Goal: Task Accomplishment & Management: Use online tool/utility

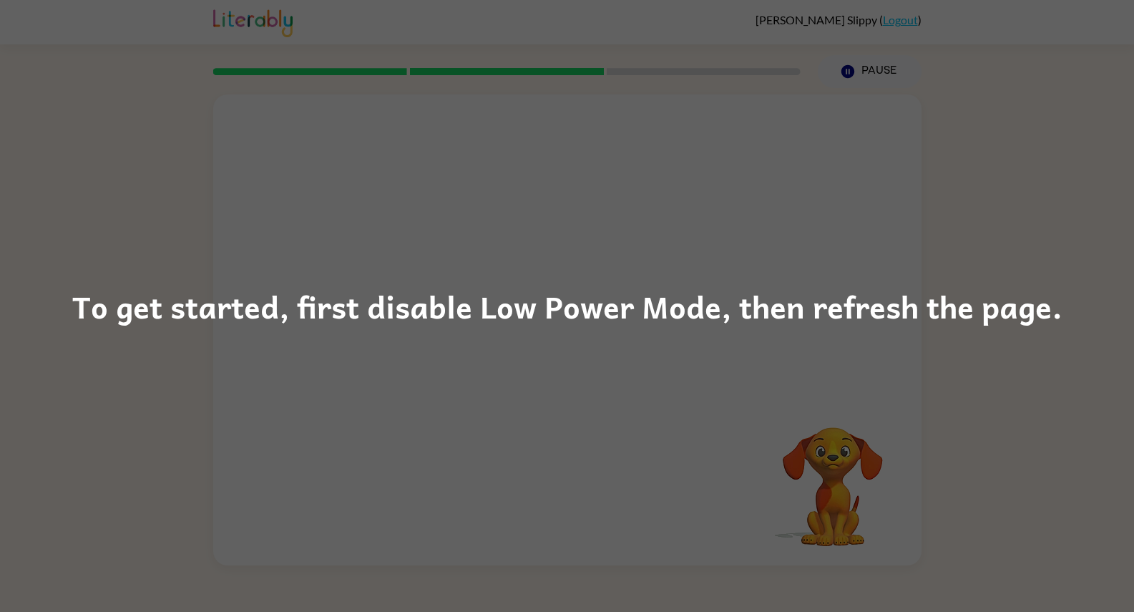
drag, startPoint x: 230, startPoint y: 325, endPoint x: 381, endPoint y: 294, distance: 153.4
click at [233, 324] on div "To get started, first disable Low Power Mode, then refresh the page." at bounding box center [567, 306] width 990 height 49
click at [411, 307] on div "To get started, first disable Low Power Mode, then refresh the page." at bounding box center [567, 306] width 990 height 49
click at [549, 322] on div "To get started, first disable Low Power Mode, then refresh the page." at bounding box center [567, 306] width 990 height 49
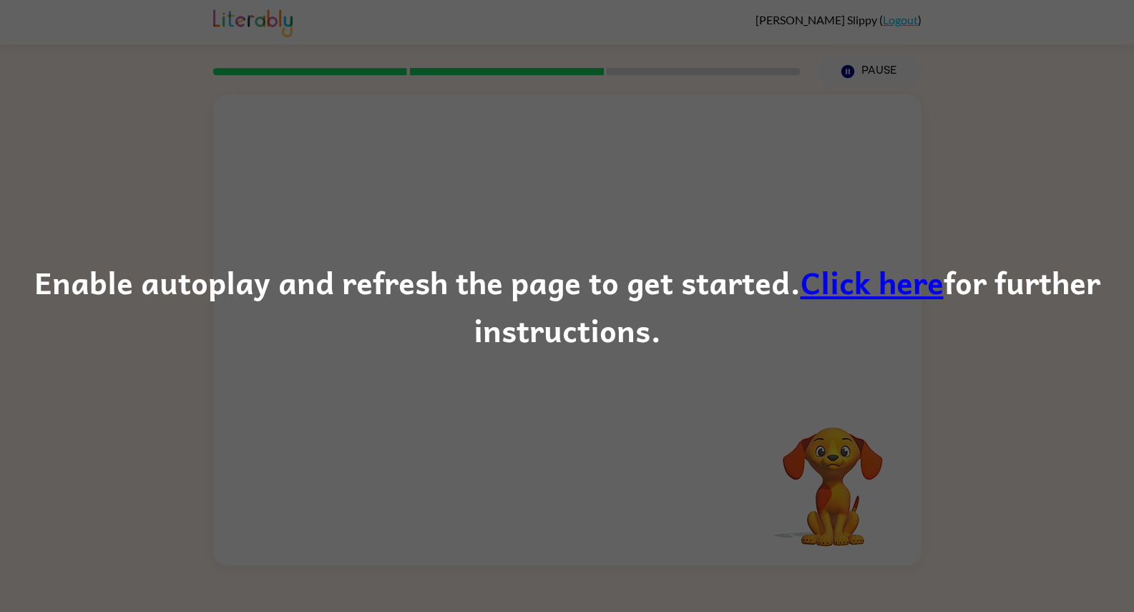
click at [907, 296] on link "Click here" at bounding box center [872, 282] width 143 height 48
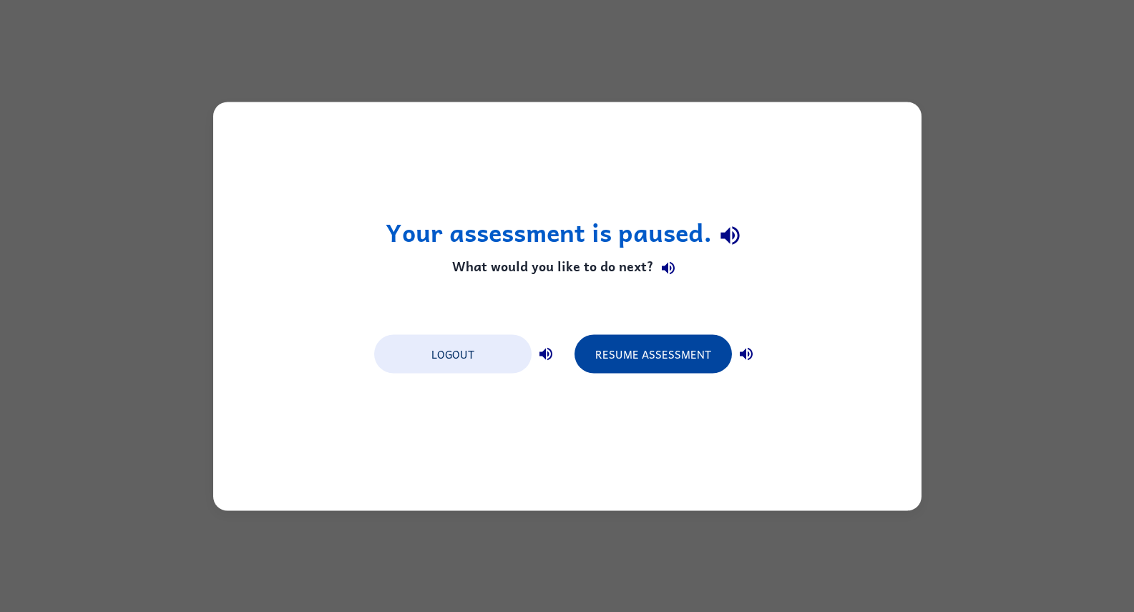
click at [666, 349] on button "Resume Assessment" at bounding box center [653, 353] width 157 height 39
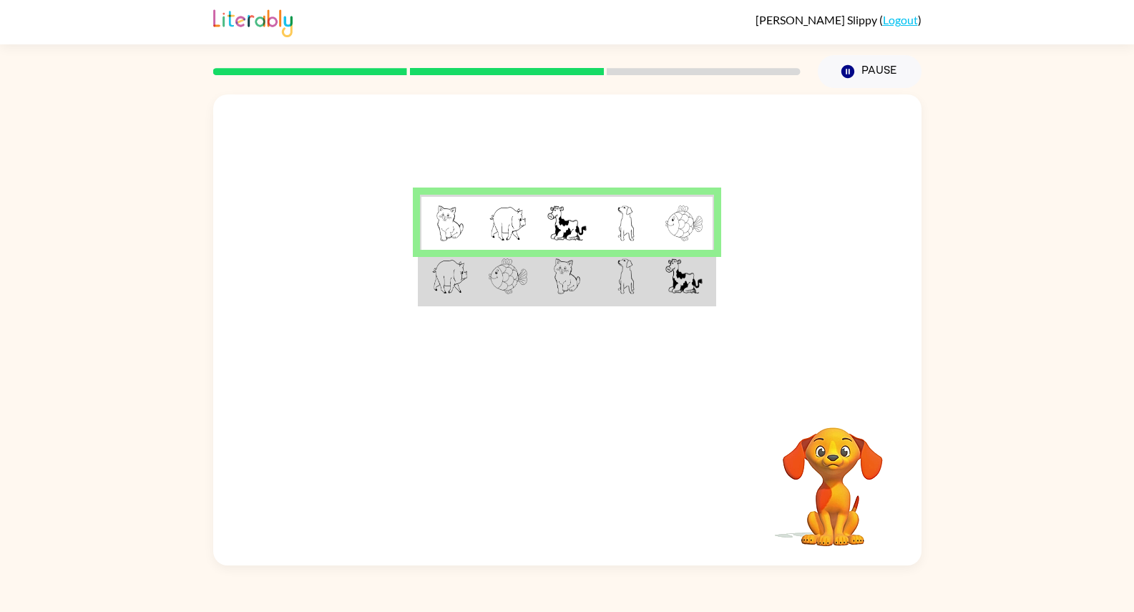
click at [441, 276] on img at bounding box center [450, 276] width 37 height 36
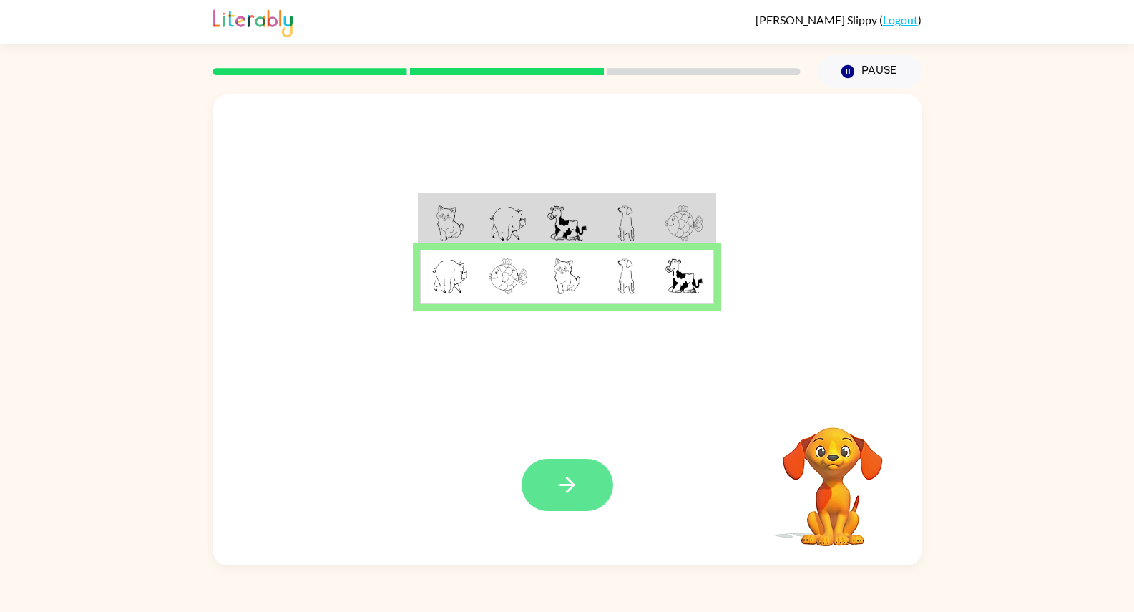
click at [569, 482] on icon "button" at bounding box center [567, 484] width 25 height 25
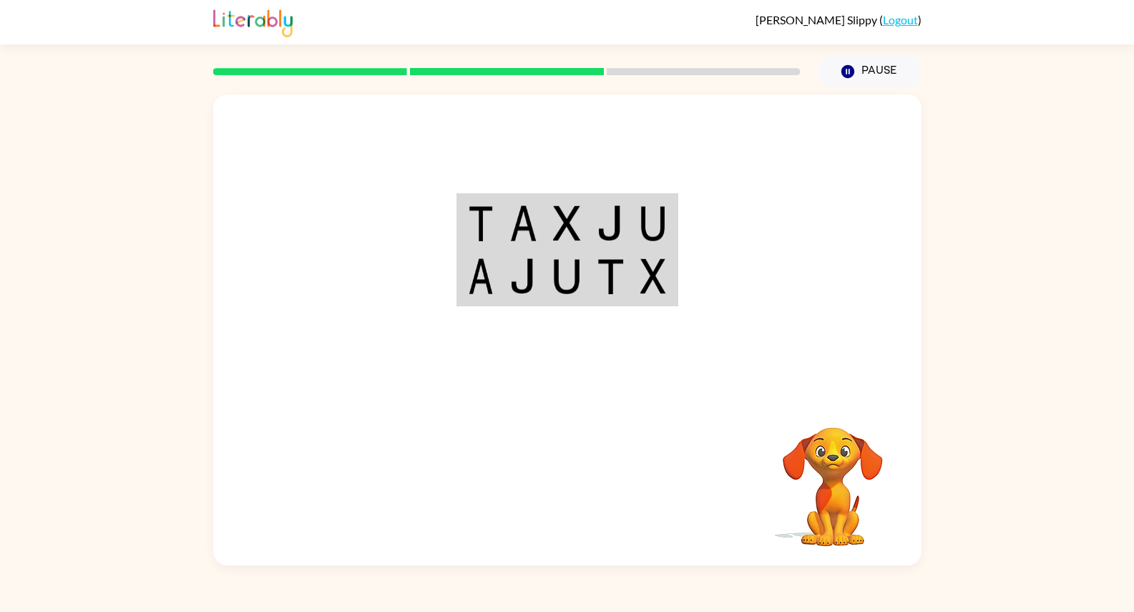
click at [469, 225] on img at bounding box center [481, 223] width 26 height 36
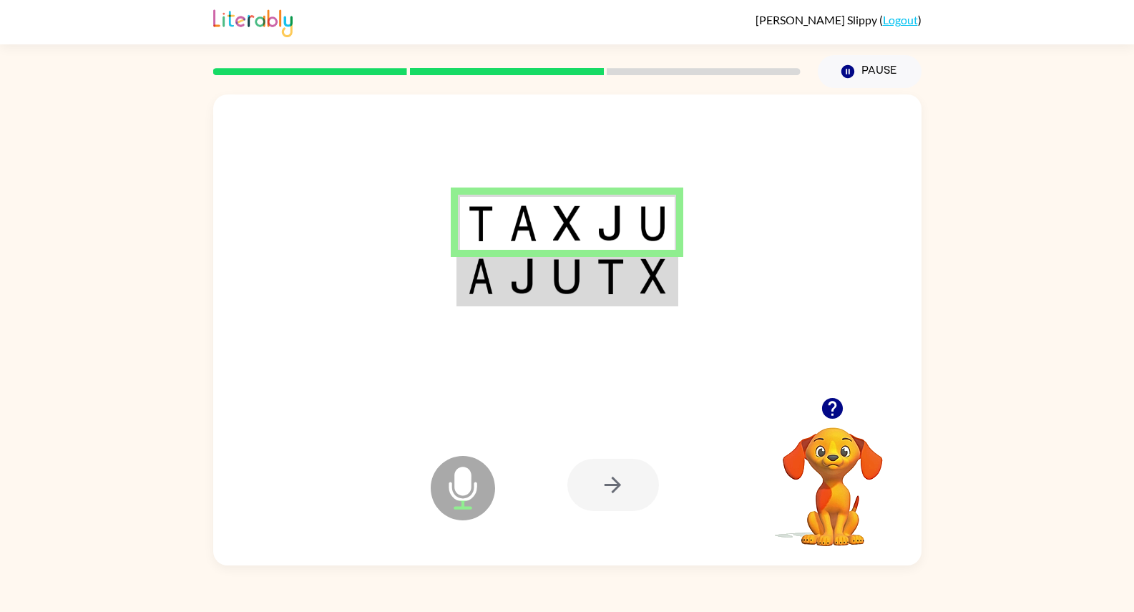
click at [467, 292] on td at bounding box center [480, 277] width 44 height 55
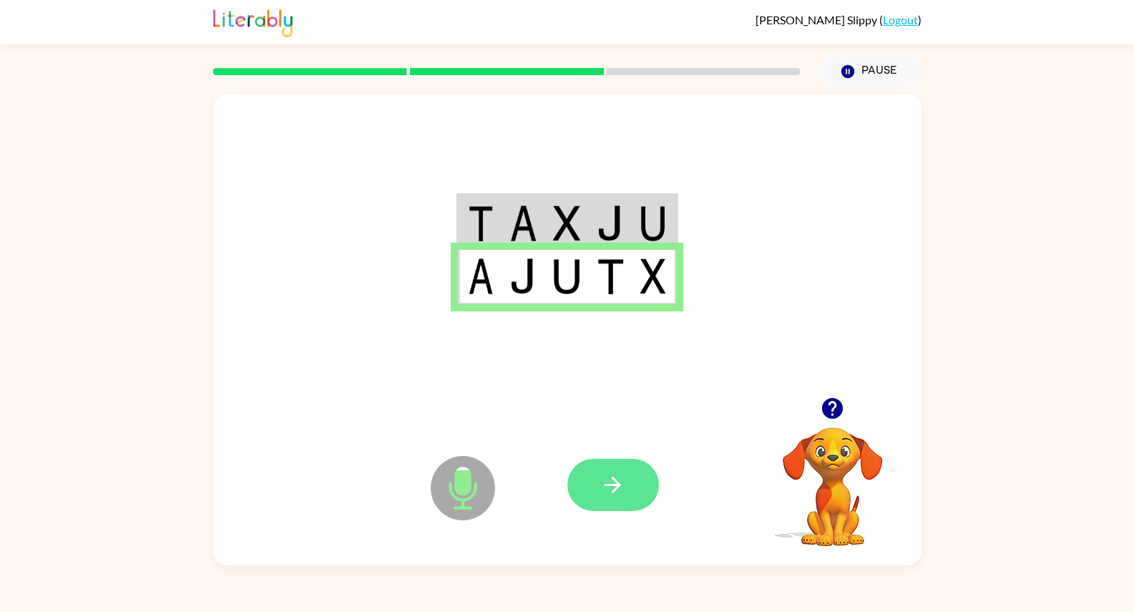
click at [603, 483] on icon "button" at bounding box center [612, 484] width 25 height 25
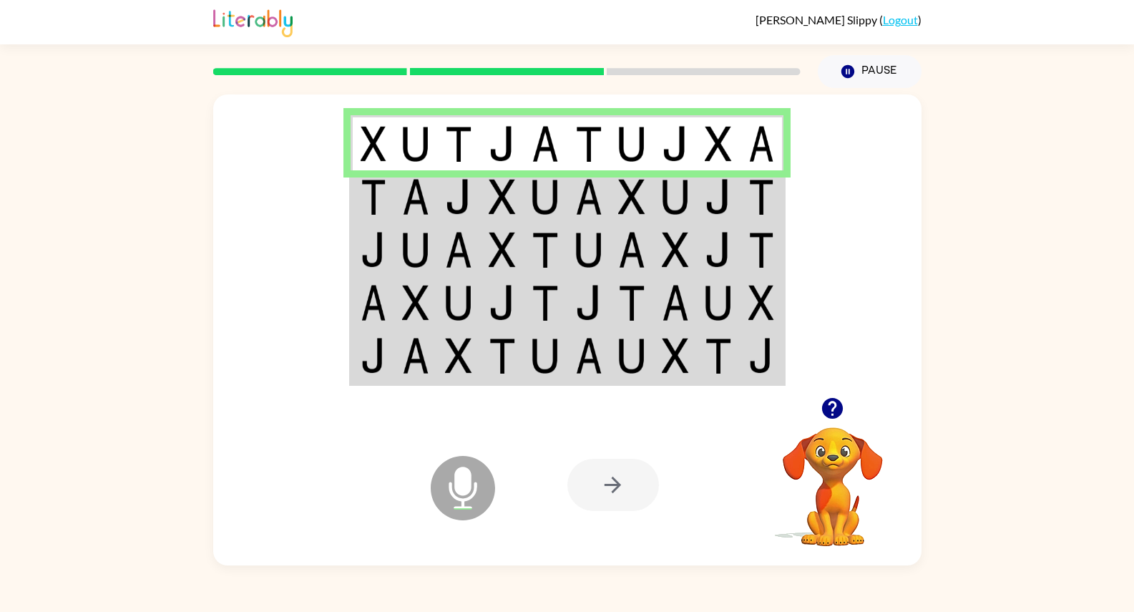
click at [373, 197] on img at bounding box center [374, 197] width 26 height 36
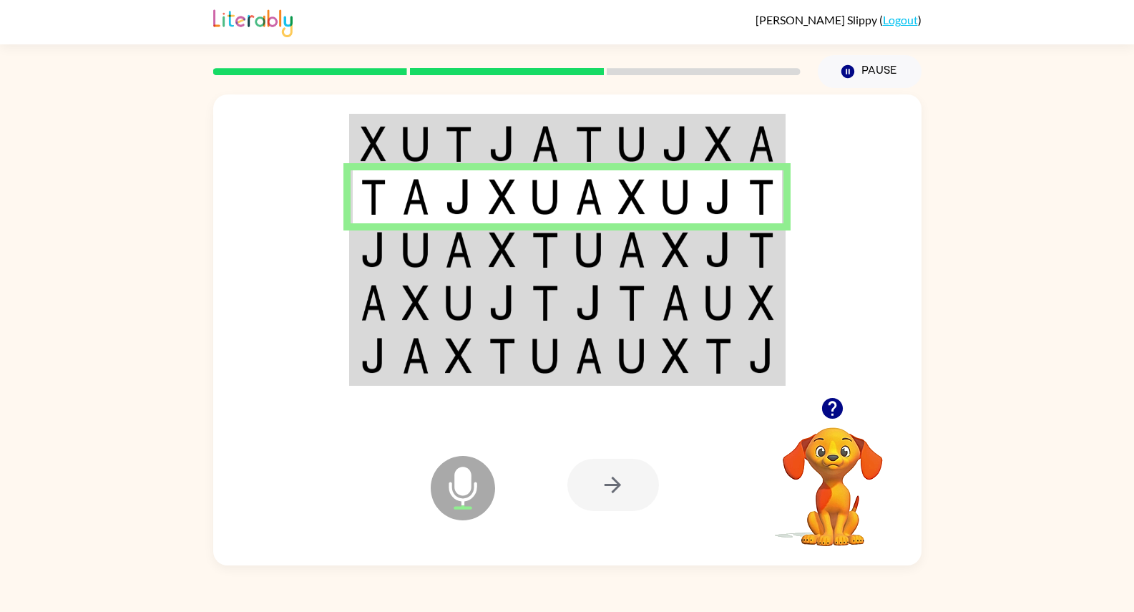
click at [366, 254] on img at bounding box center [374, 250] width 26 height 36
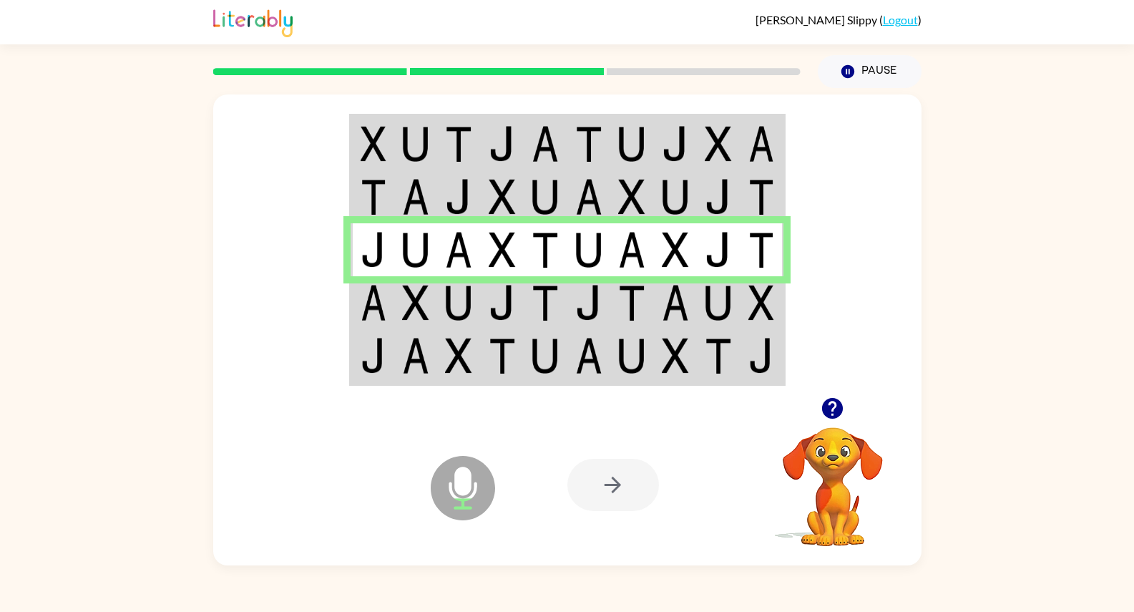
click at [375, 293] on img at bounding box center [374, 303] width 26 height 36
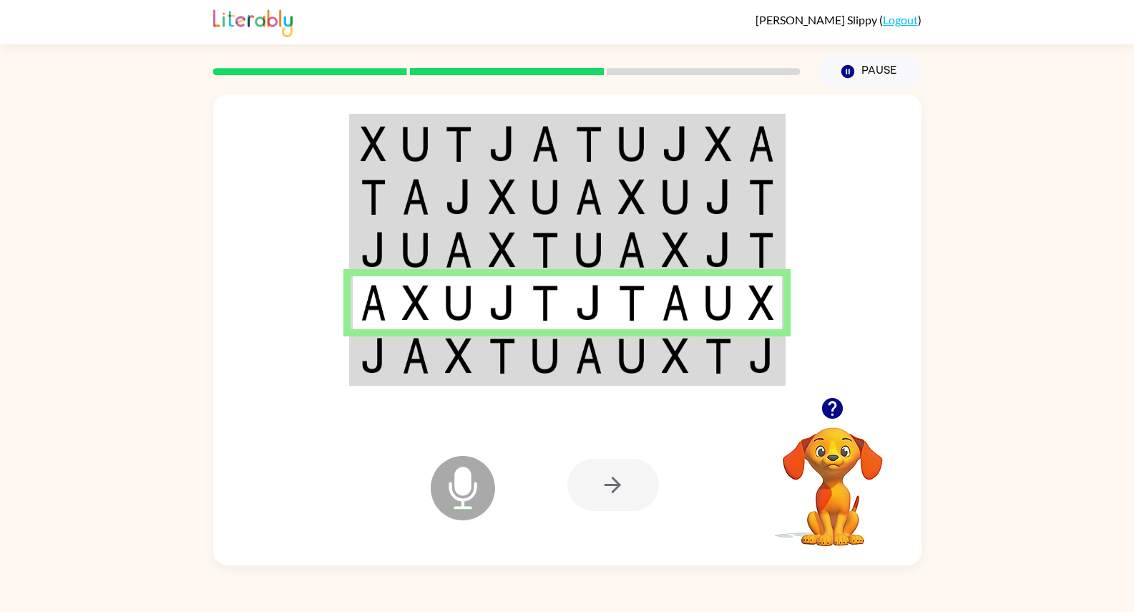
click at [364, 367] on img at bounding box center [374, 356] width 26 height 36
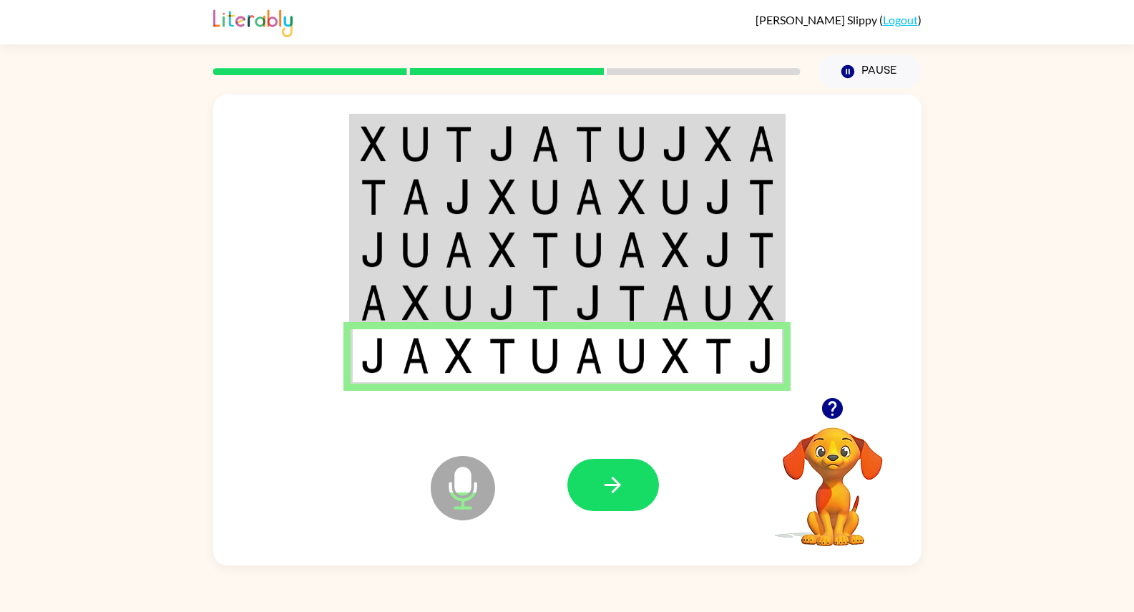
click at [609, 482] on icon "button" at bounding box center [612, 484] width 25 height 25
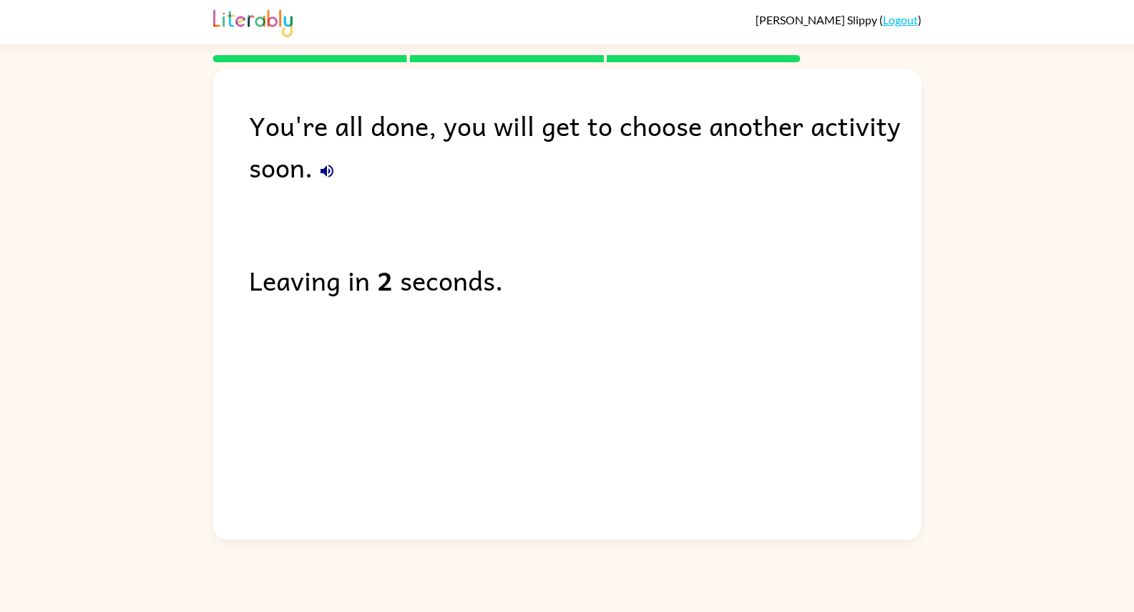
click at [326, 168] on icon "button" at bounding box center [327, 171] width 13 height 13
